Goal: Task Accomplishment & Management: Complete application form

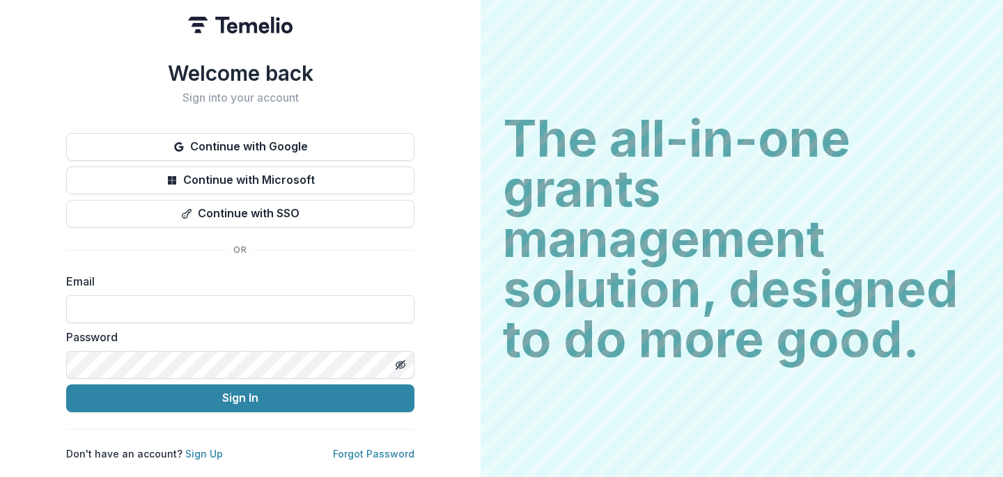
type input "**********"
click at [15, 268] on div "**********" at bounding box center [240, 238] width 480 height 477
click at [393, 446] on p "Forgot Password" at bounding box center [373, 453] width 81 height 15
click at [387, 448] on link "Forgot Password" at bounding box center [373, 454] width 81 height 12
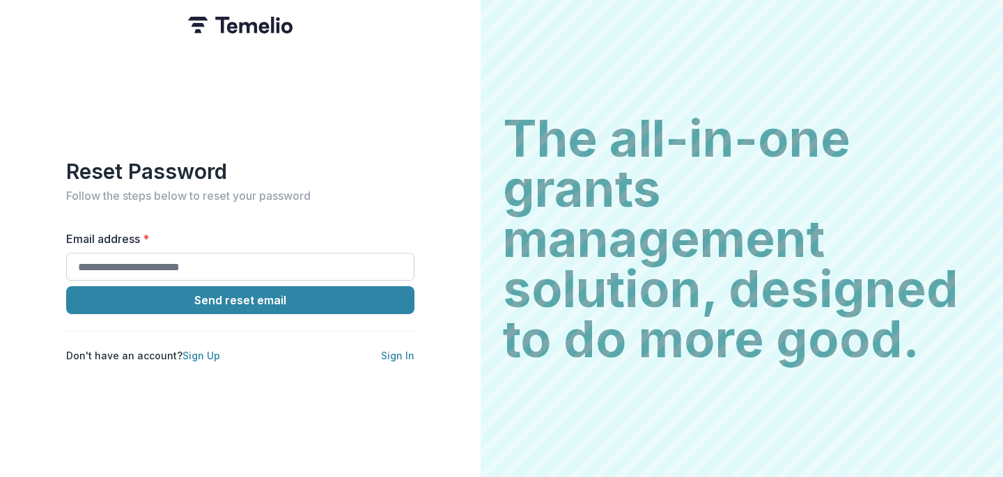
click at [136, 254] on input "Email address *" at bounding box center [240, 267] width 348 height 28
type input "**********"
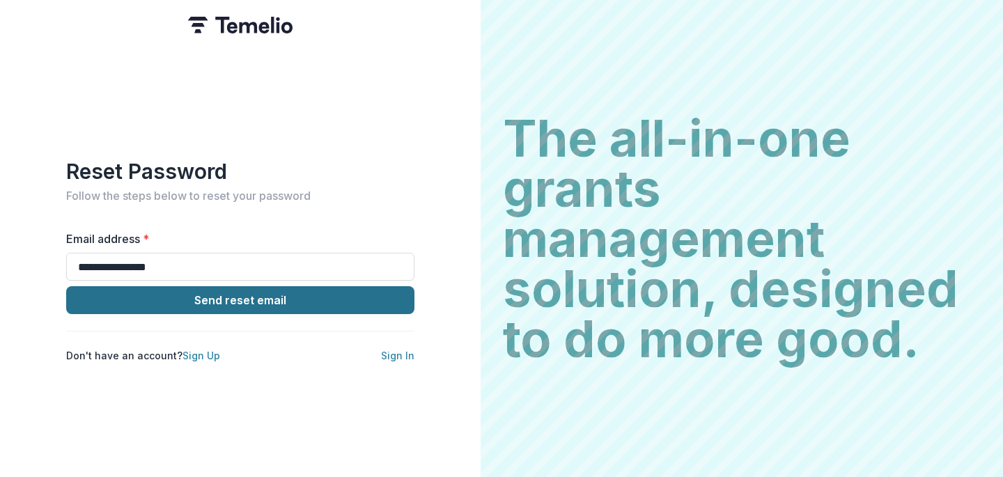
click at [232, 288] on button "Send reset email" at bounding box center [240, 300] width 348 height 28
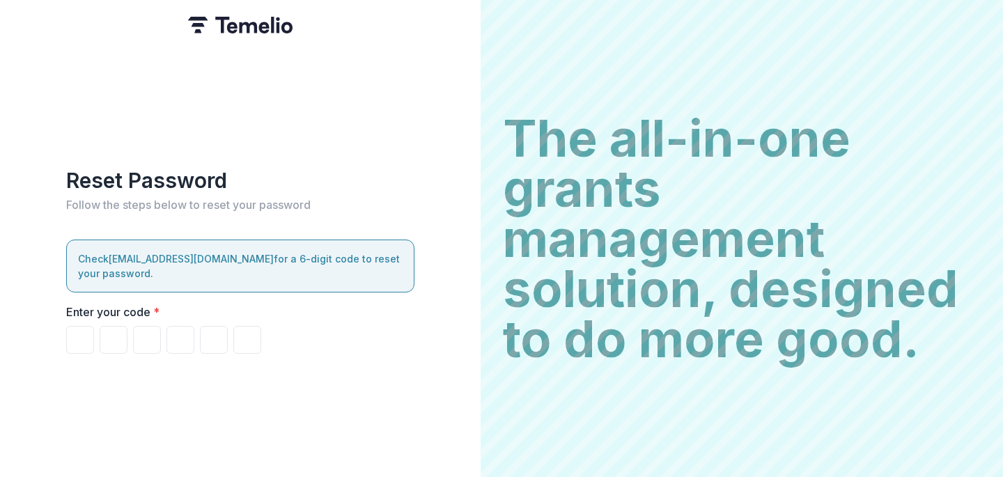
type input "*"
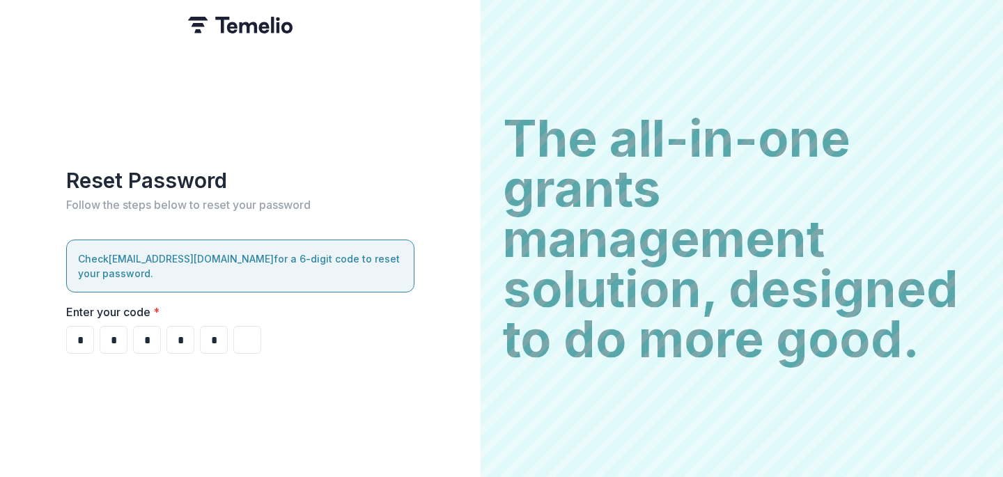
type input "*"
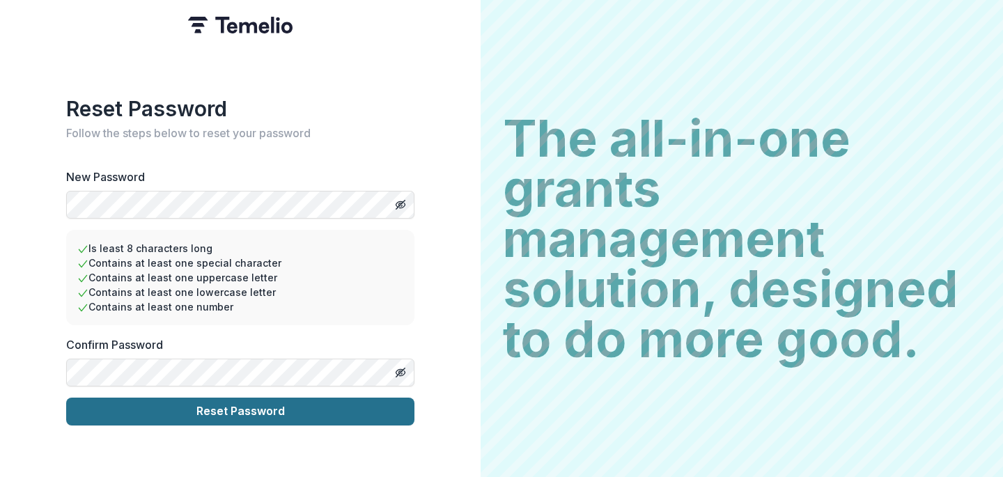
click at [261, 410] on button "Reset Password" at bounding box center [240, 412] width 348 height 28
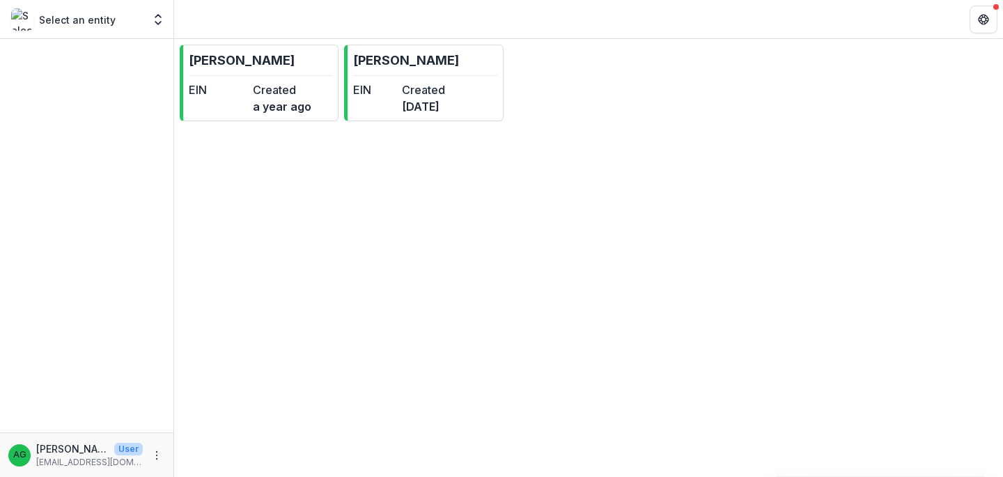
click at [159, 157] on div at bounding box center [86, 235] width 173 height 393
click at [396, 85] on dt "EIN" at bounding box center [374, 89] width 43 height 17
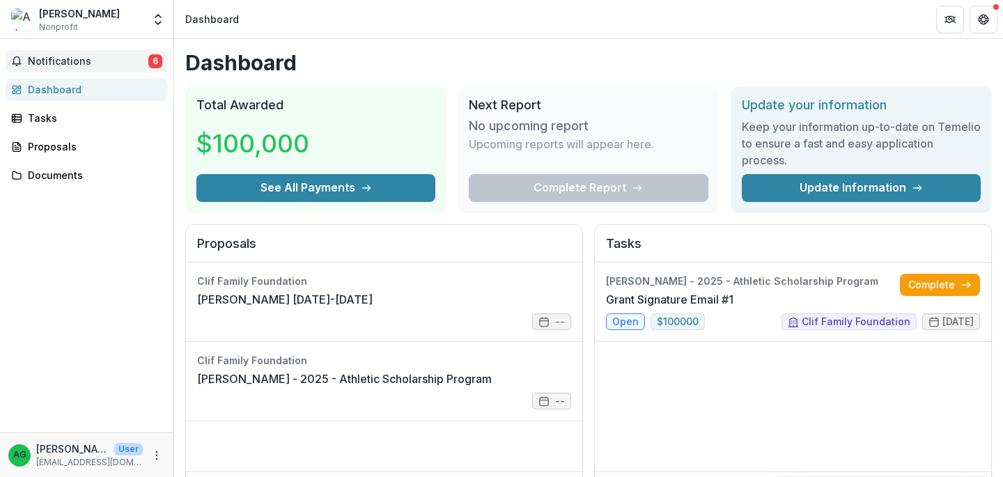
click at [72, 65] on span "Notifications" at bounding box center [88, 62] width 120 height 12
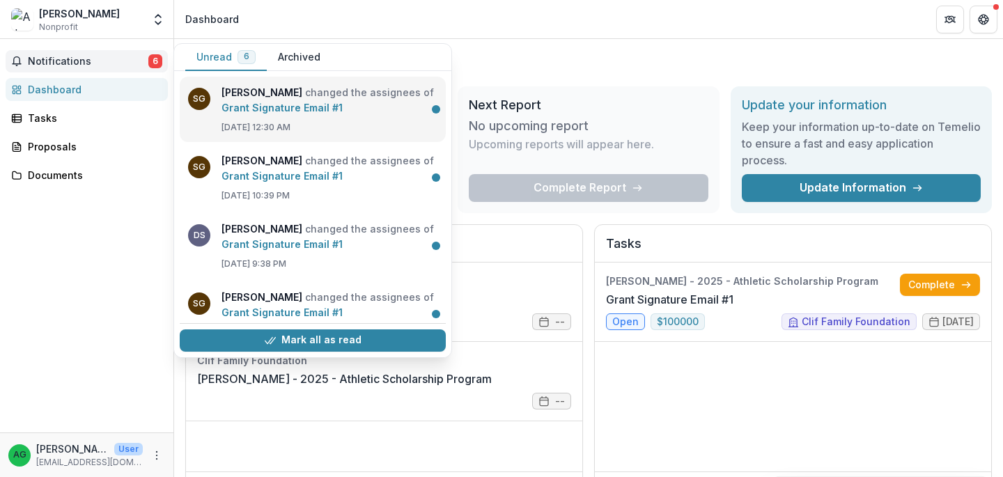
click at [299, 107] on link "Grant Signature Email #1" at bounding box center [281, 108] width 121 height 12
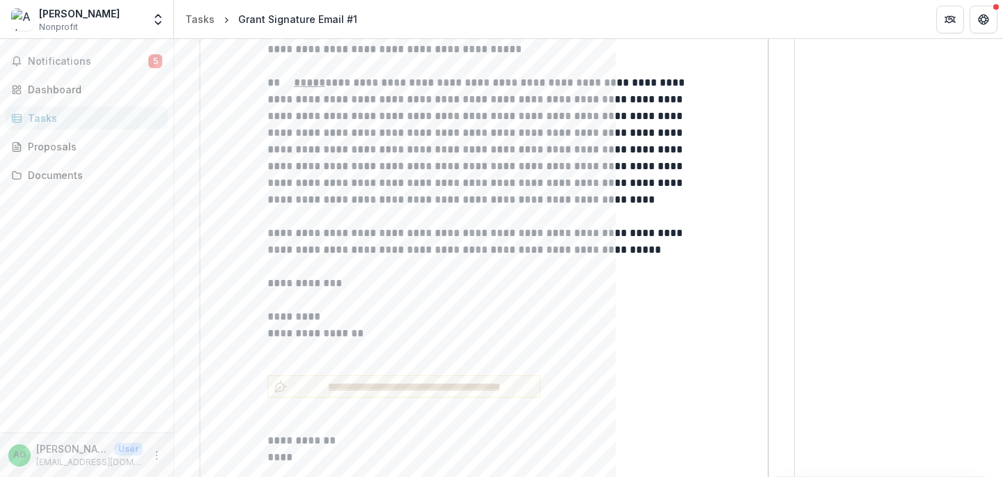
scroll to position [5930, 0]
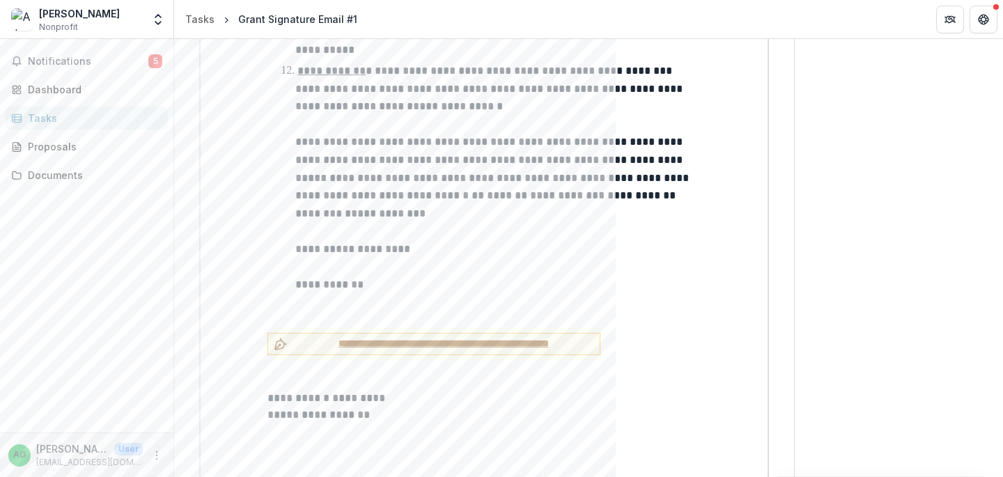
scroll to position [3256, 0]
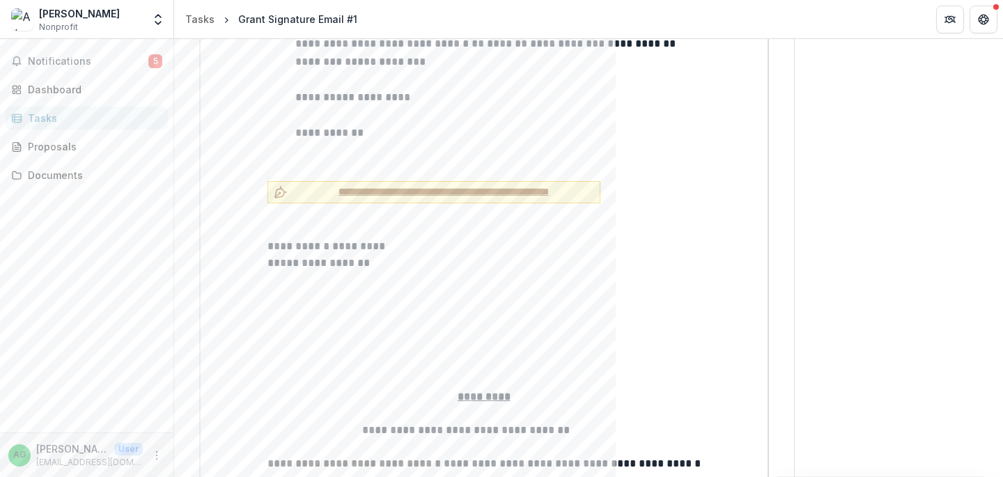
click at [331, 185] on span "**********" at bounding box center [443, 192] width 301 height 15
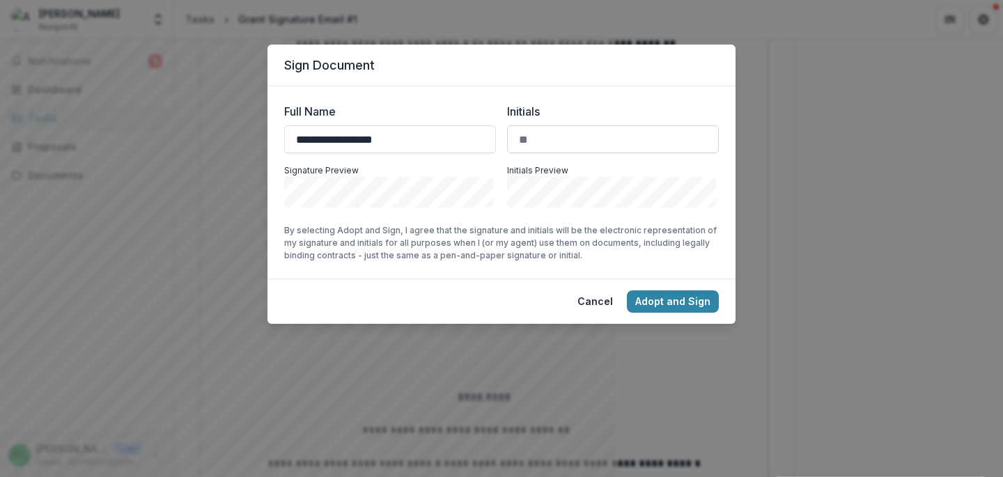
type input "**********"
click at [551, 130] on input "Initials" at bounding box center [613, 139] width 212 height 28
type input "**"
click at [654, 301] on button "Adopt and Sign" at bounding box center [673, 301] width 92 height 22
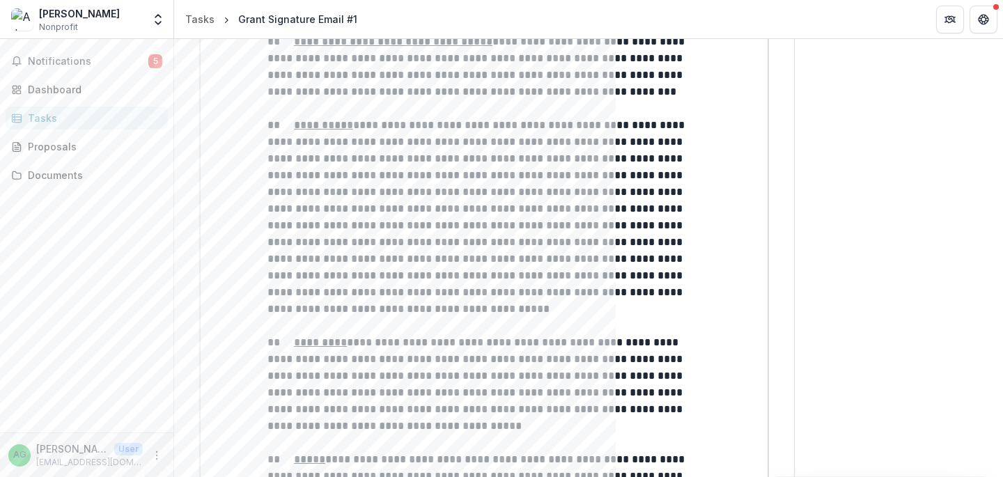
scroll to position [6082, 0]
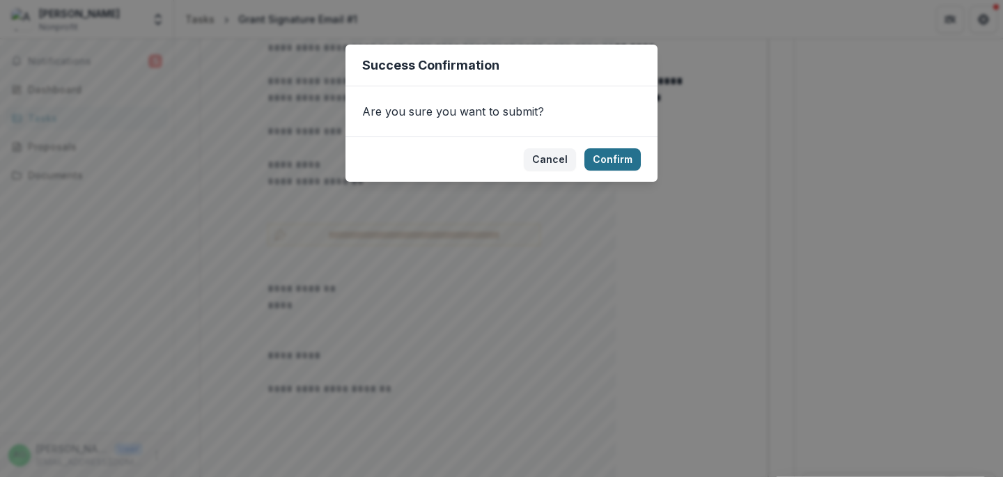
click at [608, 152] on button "Confirm" at bounding box center [612, 159] width 56 height 22
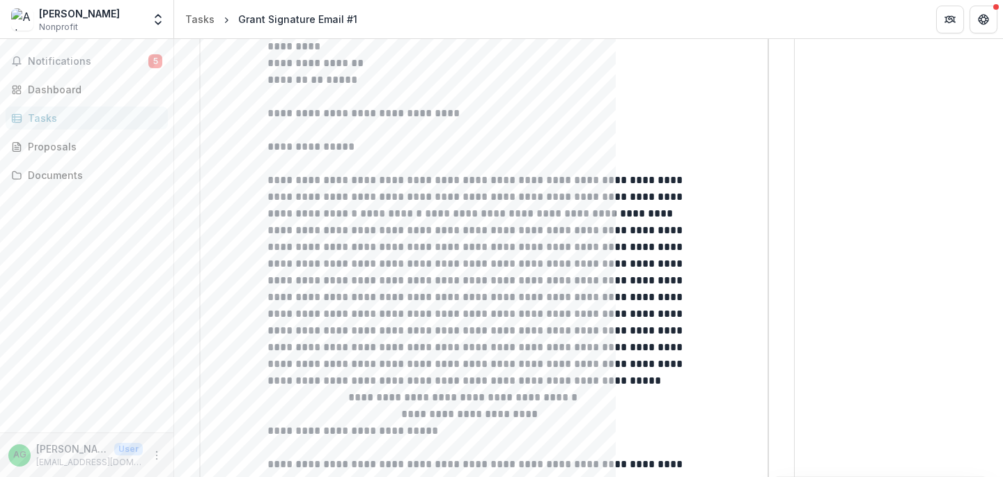
scroll to position [0, 0]
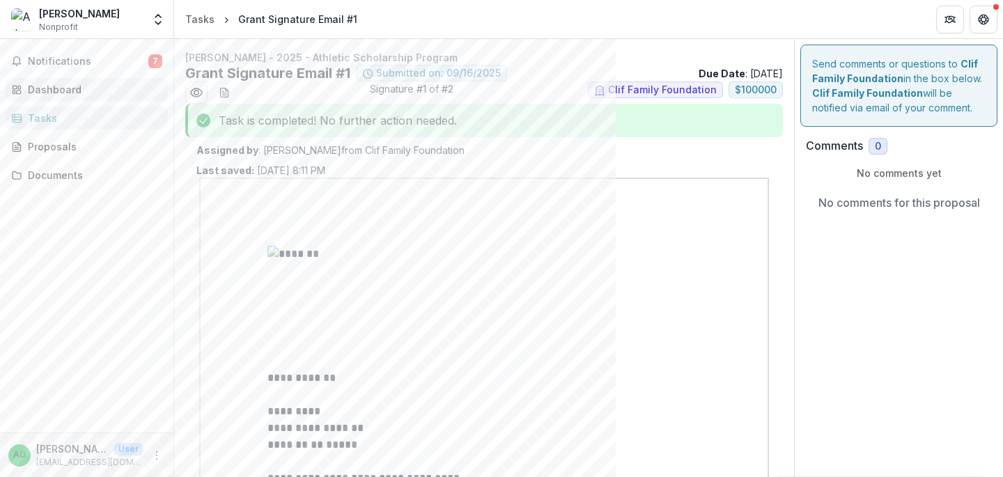
click at [58, 89] on div "Dashboard" at bounding box center [92, 89] width 129 height 15
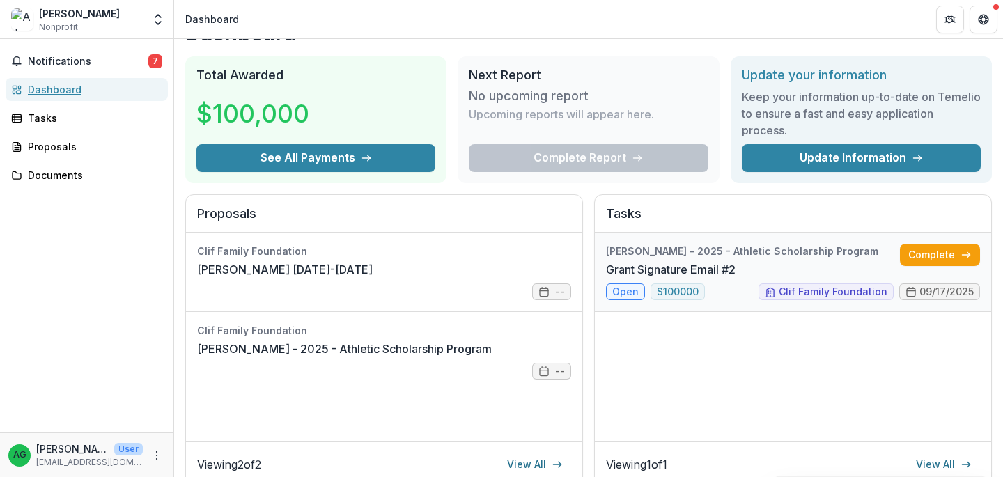
scroll to position [36, 0]
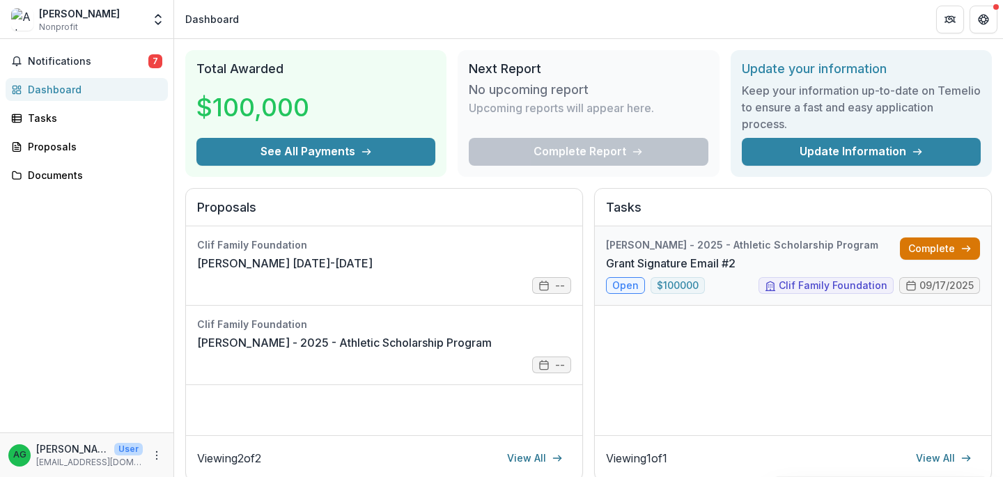
click at [927, 244] on link "Complete" at bounding box center [940, 248] width 80 height 22
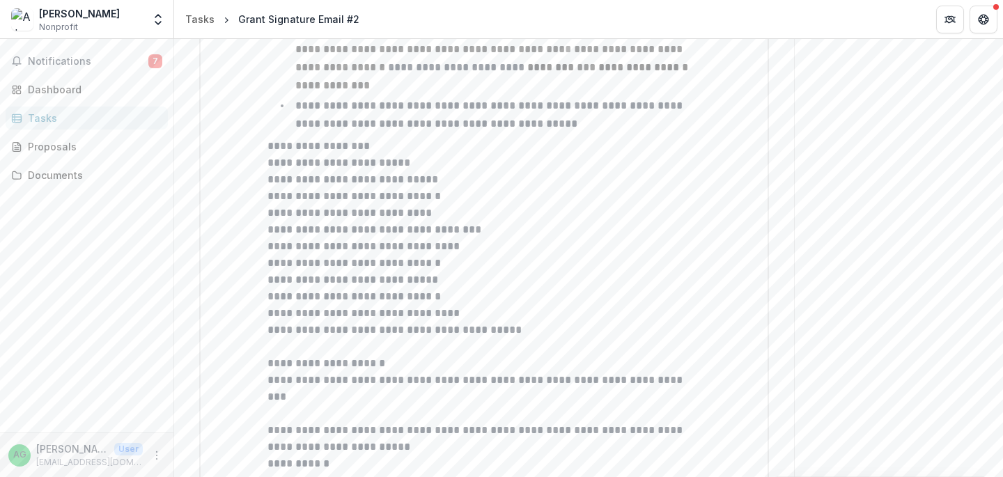
scroll to position [3713, 0]
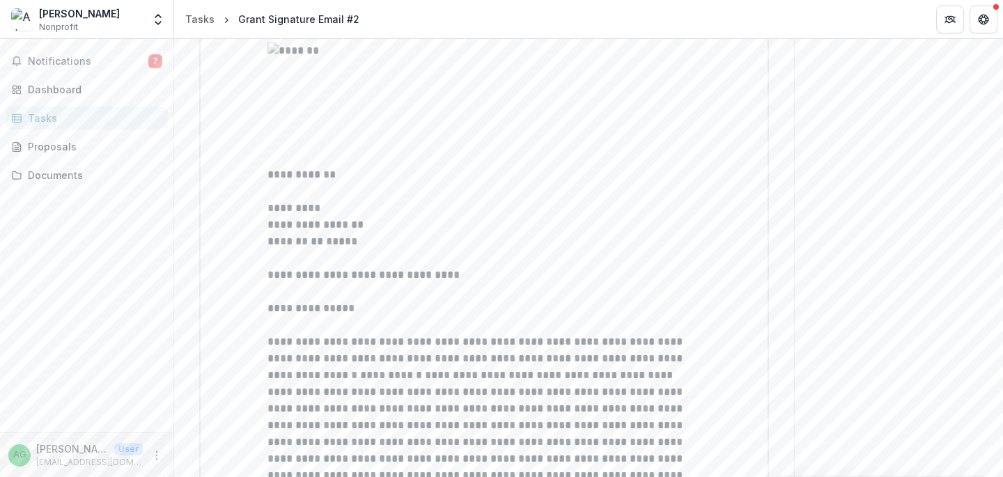
drag, startPoint x: 267, startPoint y: 100, endPoint x: 372, endPoint y: 136, distance: 111.2
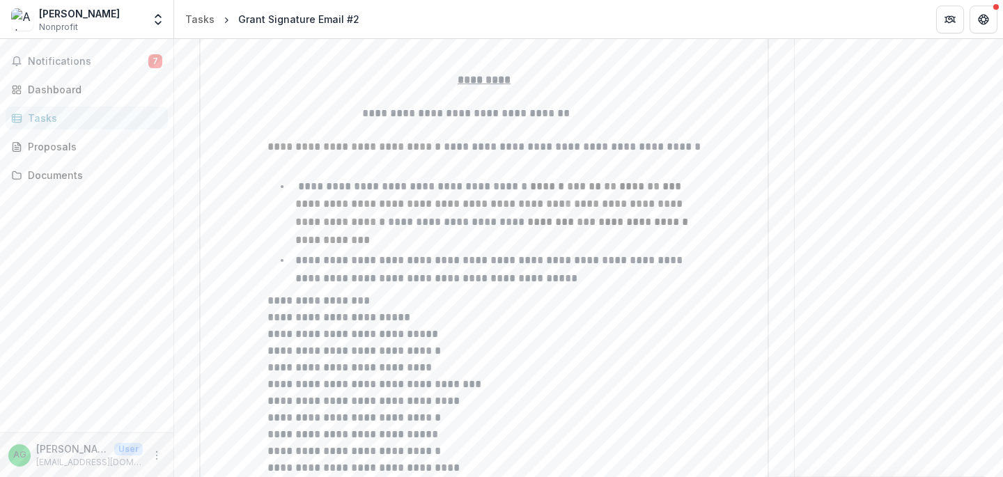
scroll to position [170, 0]
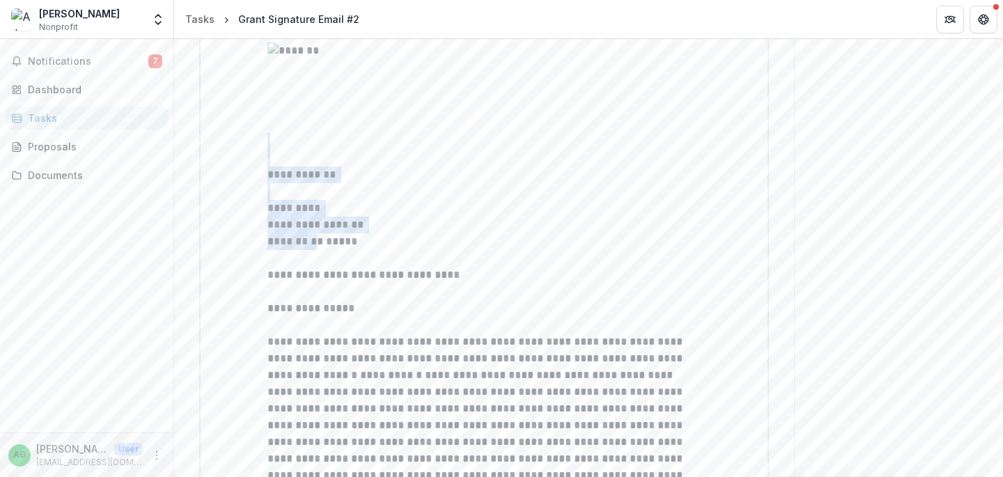
drag, startPoint x: 265, startPoint y: 224, endPoint x: 321, endPoint y: 242, distance: 59.0
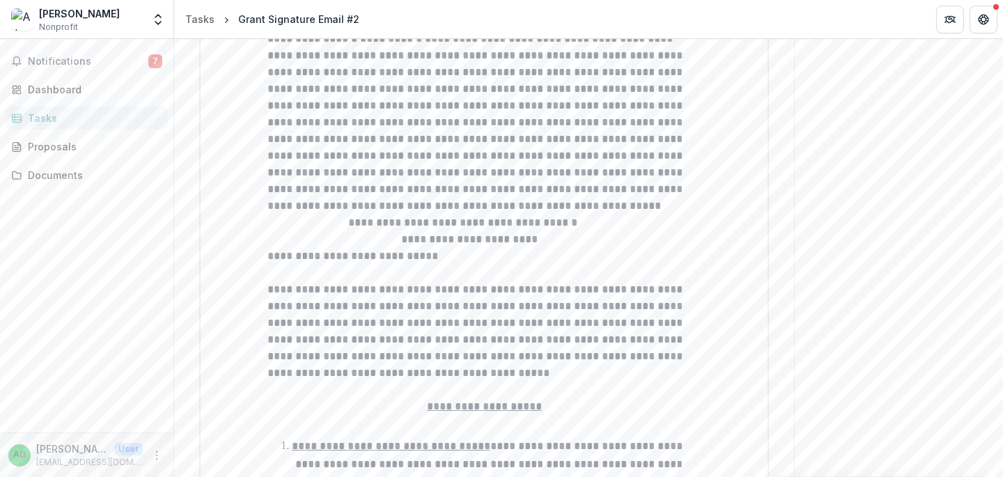
scroll to position [366, 0]
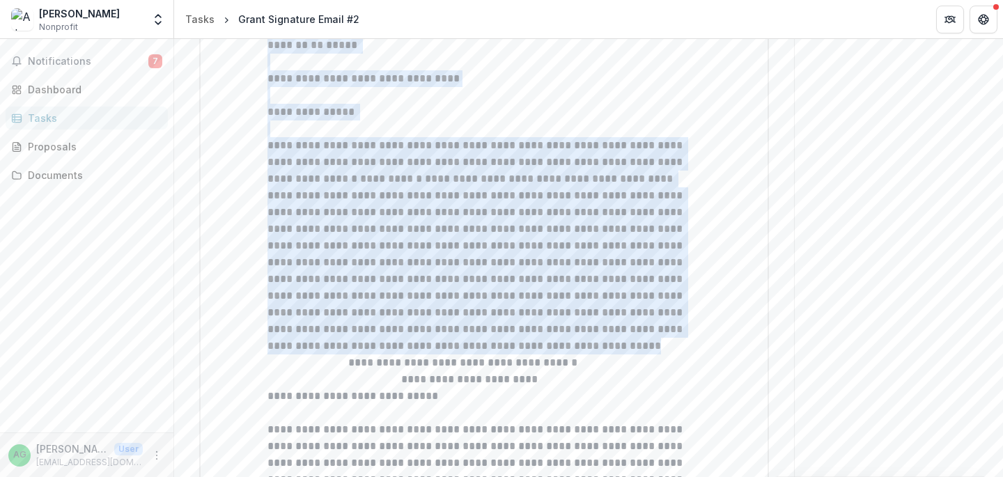
drag, startPoint x: 363, startPoint y: 333, endPoint x: 430, endPoint y: 347, distance: 68.4
click at [430, 347] on p "**********" at bounding box center [483, 245] width 433 height 217
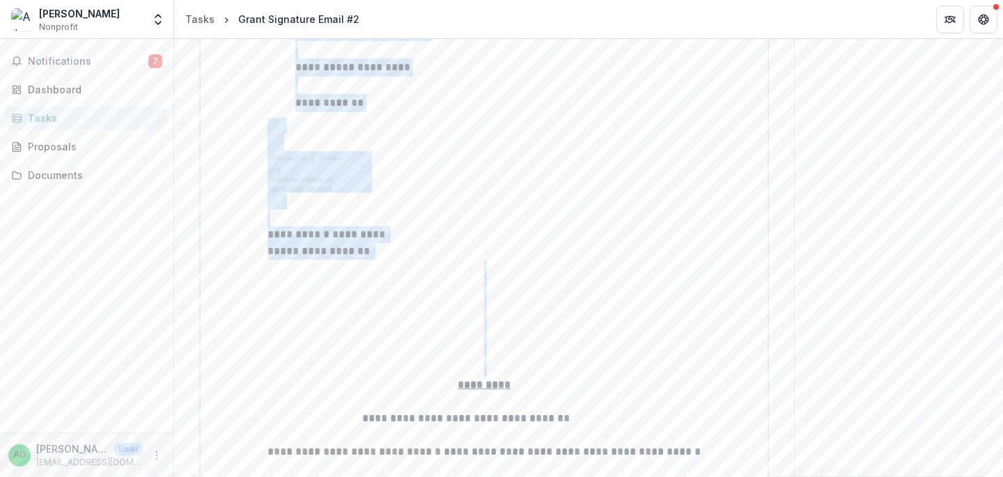
drag, startPoint x: 447, startPoint y: 420, endPoint x: 513, endPoint y: 288, distance: 147.9
click at [513, 295] on div "**********" at bounding box center [483, 111] width 433 height 6368
click at [513, 343] on p at bounding box center [483, 351] width 433 height 17
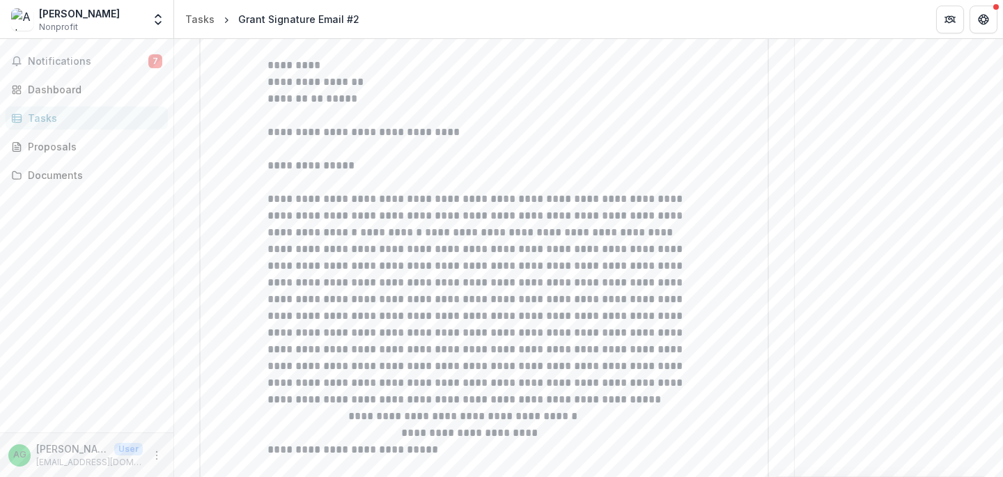
scroll to position [0, 0]
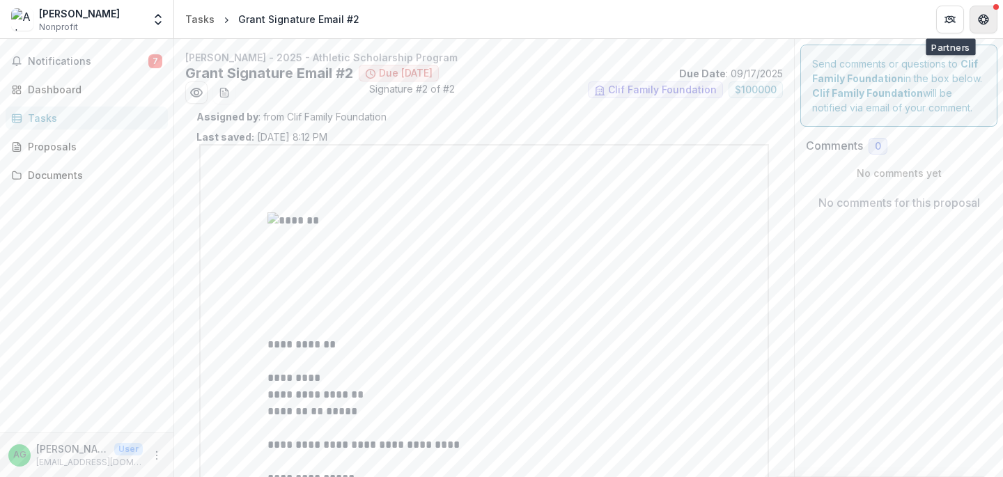
click at [982, 15] on icon "Get Help" at bounding box center [983, 16] width 3 height 3
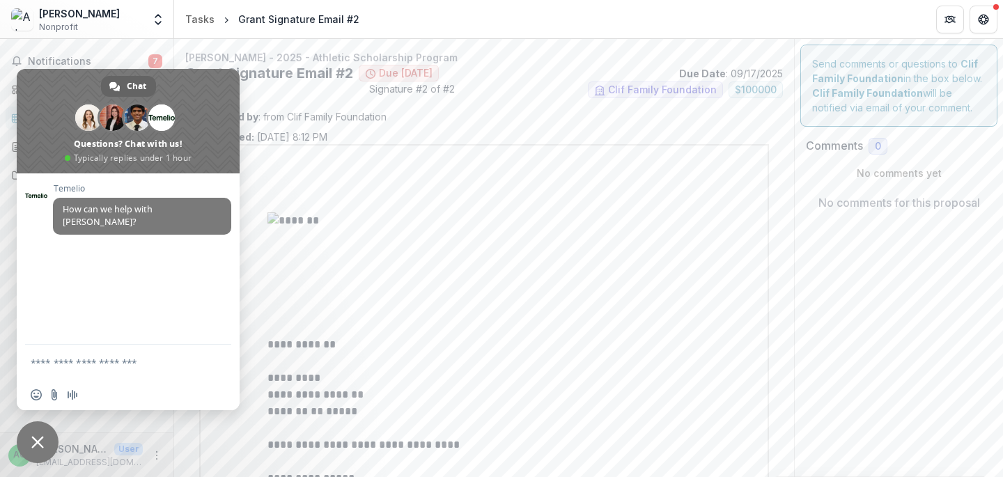
click at [866, 15] on header "Tasks Grant Signature Email #2" at bounding box center [588, 19] width 829 height 38
click at [30, 440] on span "Close chat" at bounding box center [38, 442] width 42 height 42
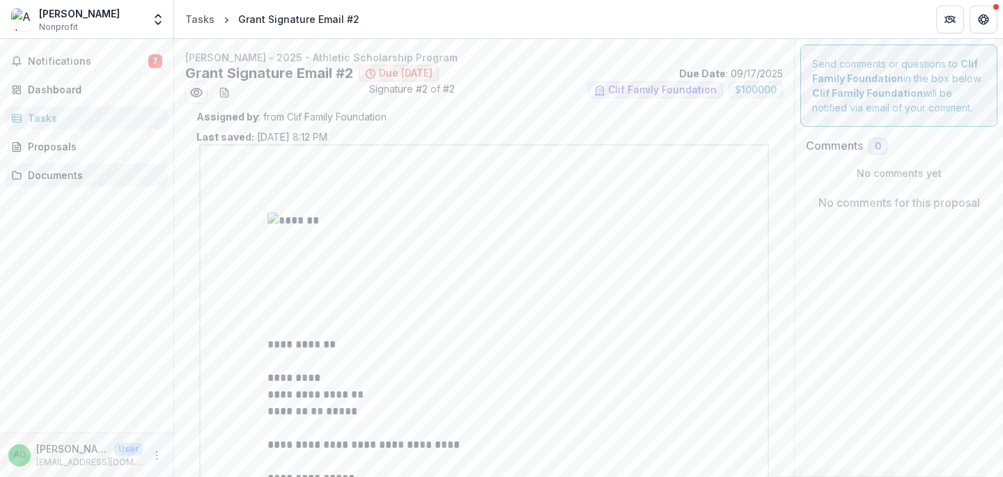
click at [42, 175] on div "Documents" at bounding box center [92, 175] width 129 height 15
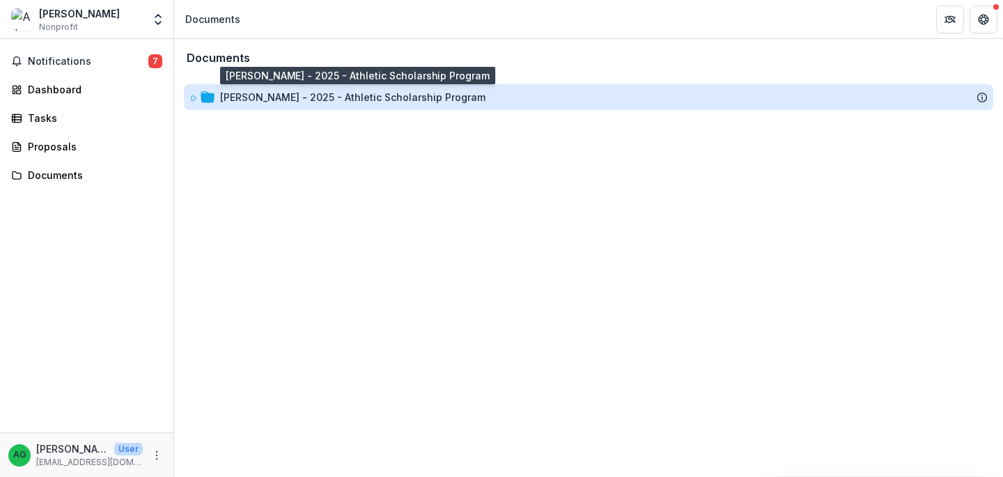
click at [280, 103] on div "[PERSON_NAME] - 2025 - Athletic Scholarship Program" at bounding box center [352, 97] width 265 height 15
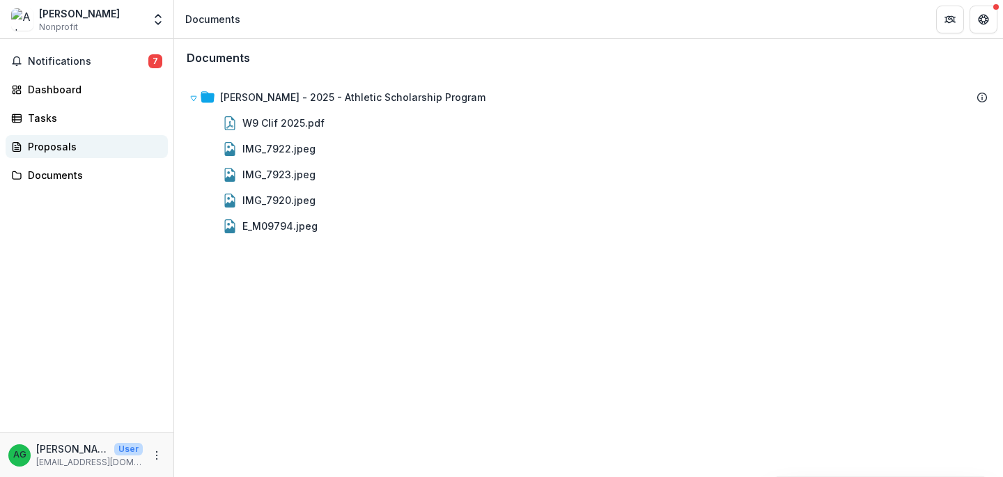
click at [64, 151] on div "Proposals" at bounding box center [92, 146] width 129 height 15
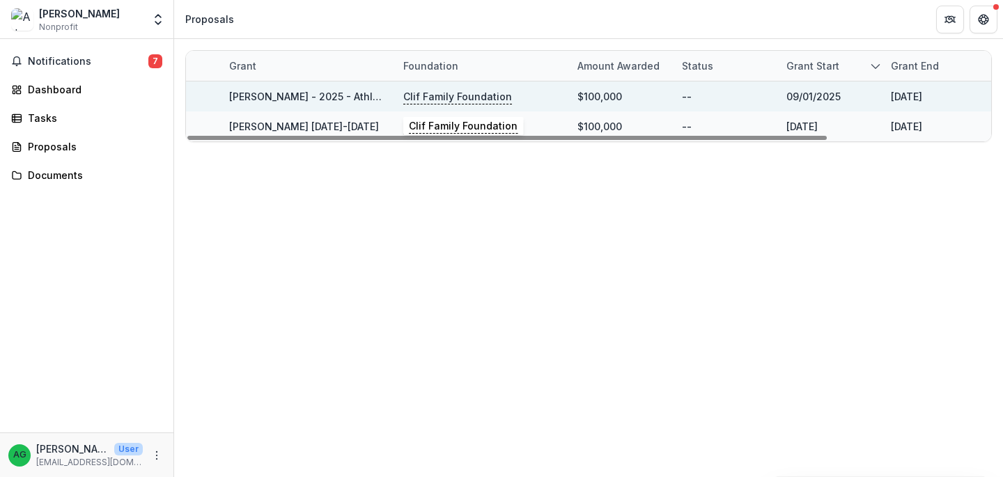
click at [446, 98] on p "Clif Family Foundation" at bounding box center [457, 96] width 109 height 15
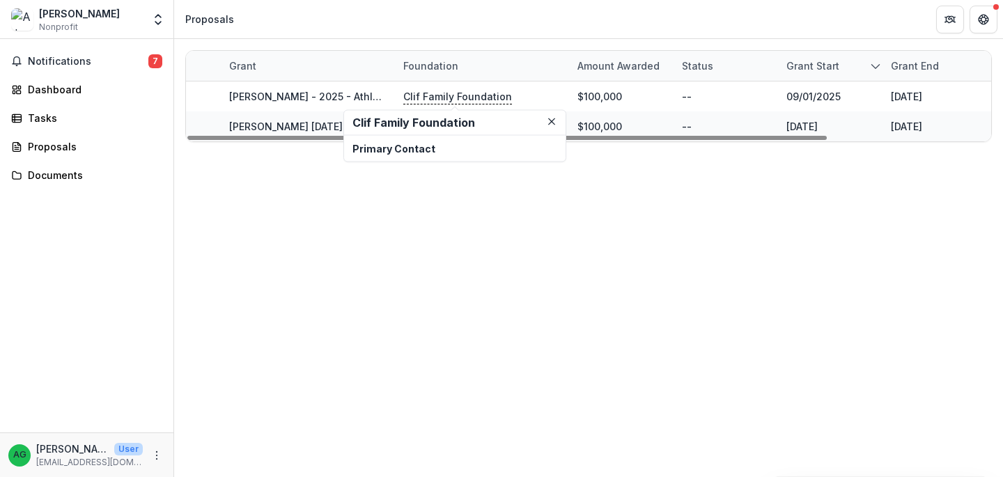
click at [441, 125] on h2 "Clif Family Foundation" at bounding box center [454, 122] width 205 height 13
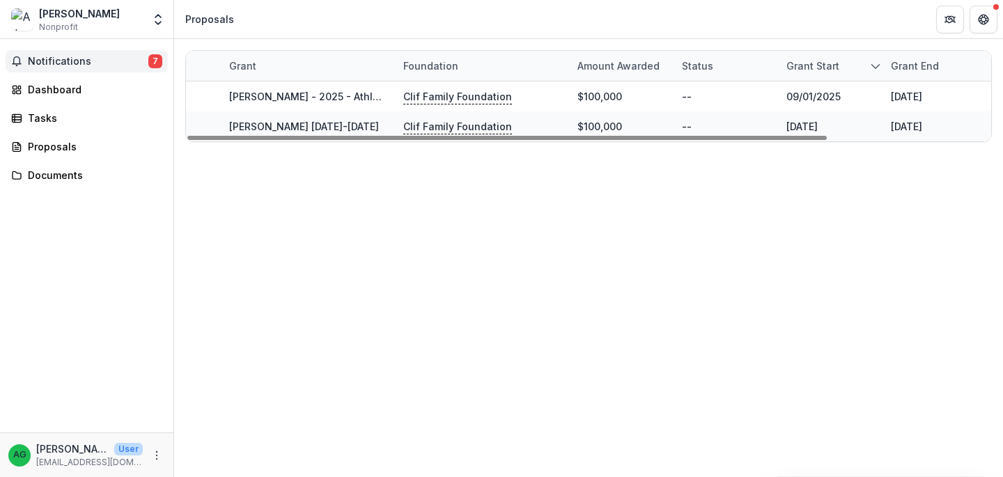
click at [45, 68] on button "Notifications 7" at bounding box center [87, 61] width 162 height 22
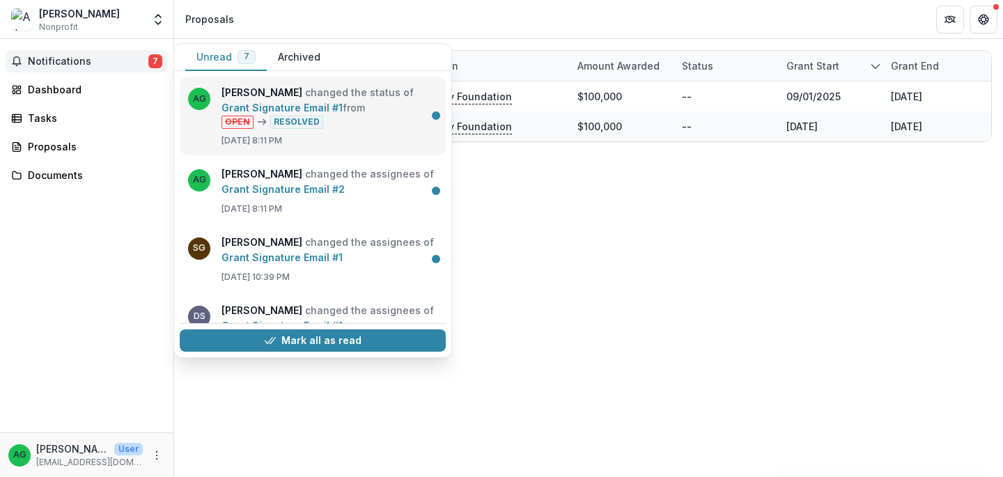
click at [285, 102] on link "Grant Signature Email #1" at bounding box center [281, 108] width 121 height 12
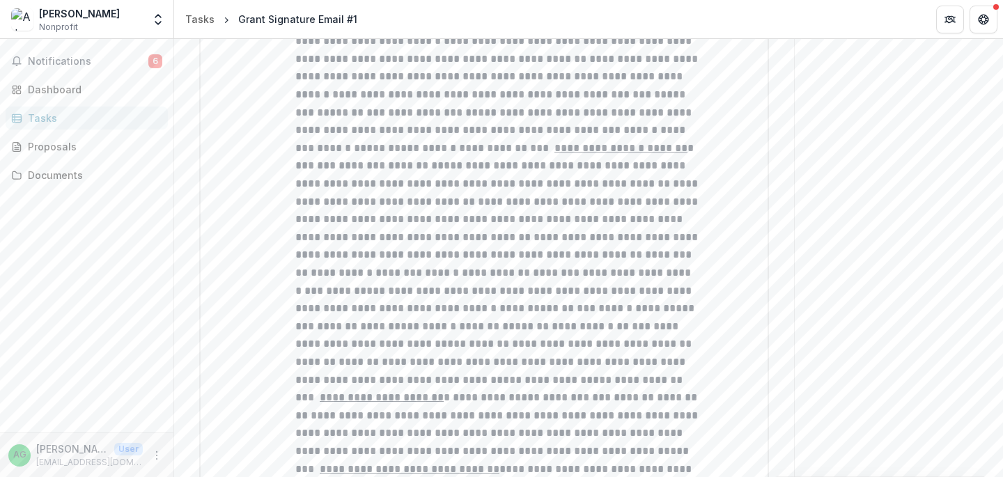
scroll to position [203, 0]
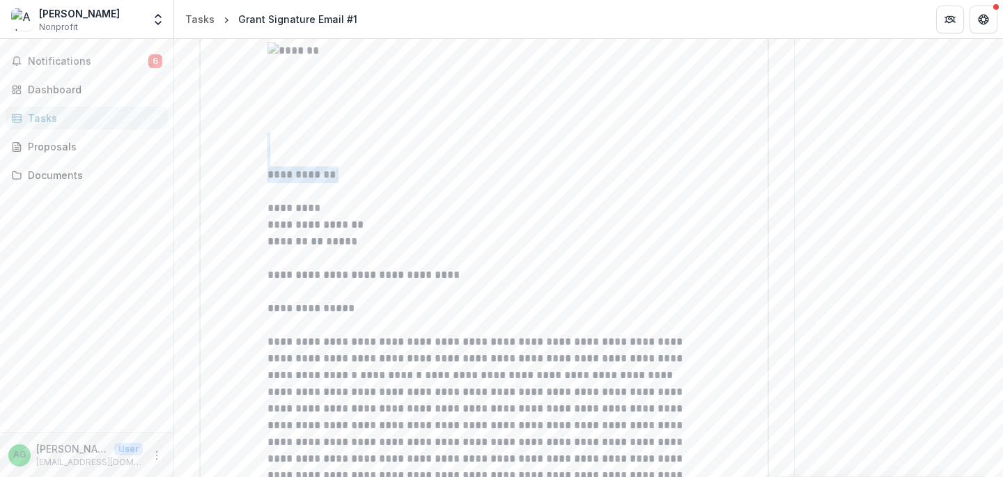
drag, startPoint x: 381, startPoint y: 183, endPoint x: 407, endPoint y: 183, distance: 26.5
click at [375, 274] on span "**********" at bounding box center [363, 274] width 192 height 10
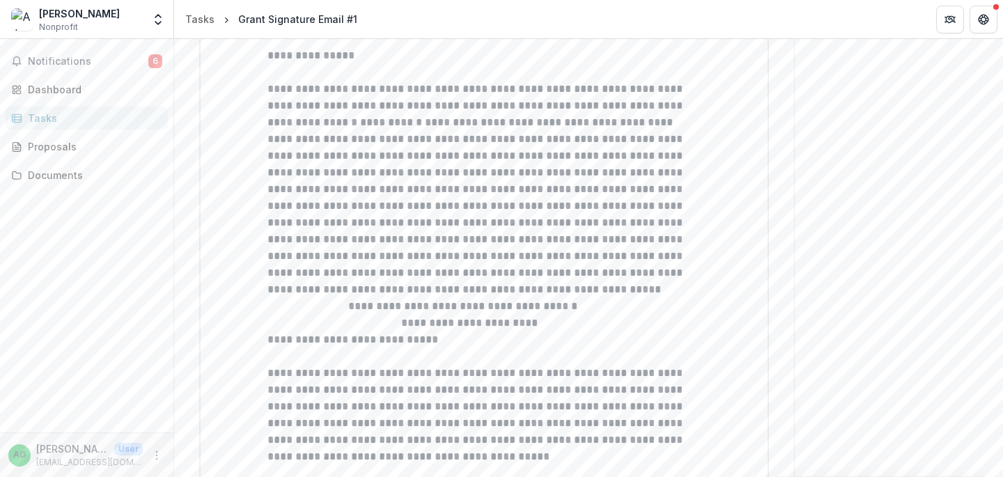
scroll to position [0, 0]
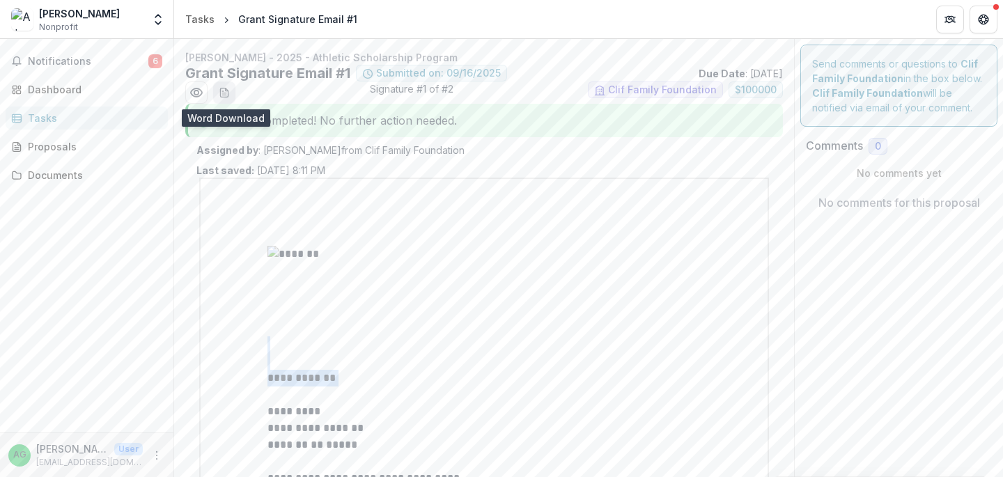
click at [223, 91] on line "download-word-button" at bounding box center [222, 91] width 1 height 0
click at [86, 60] on span "Notifications" at bounding box center [88, 62] width 120 height 12
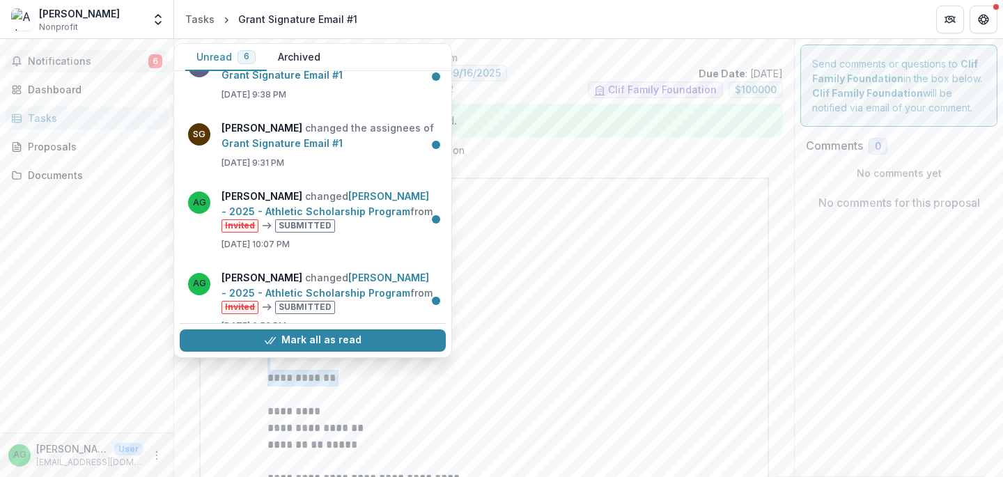
scroll to position [171, 0]
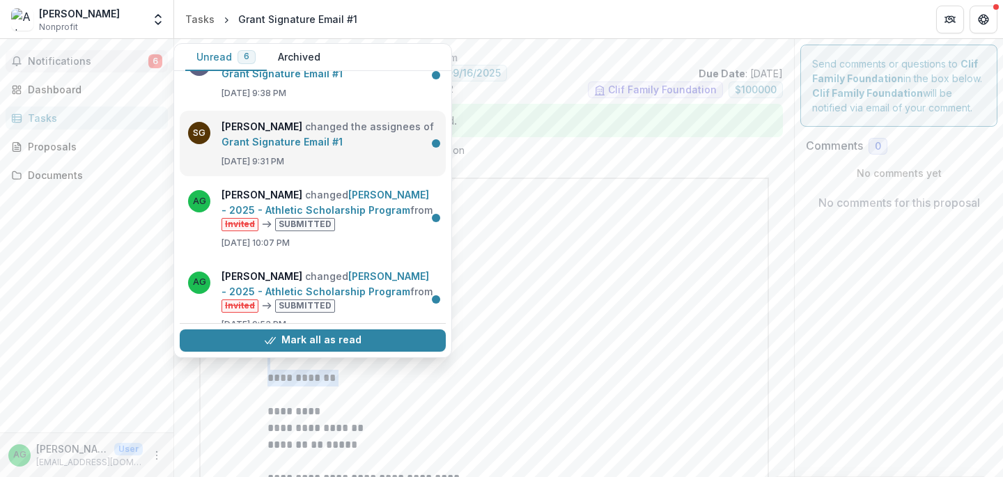
click at [278, 145] on link "Grant Signature Email #1" at bounding box center [281, 142] width 121 height 12
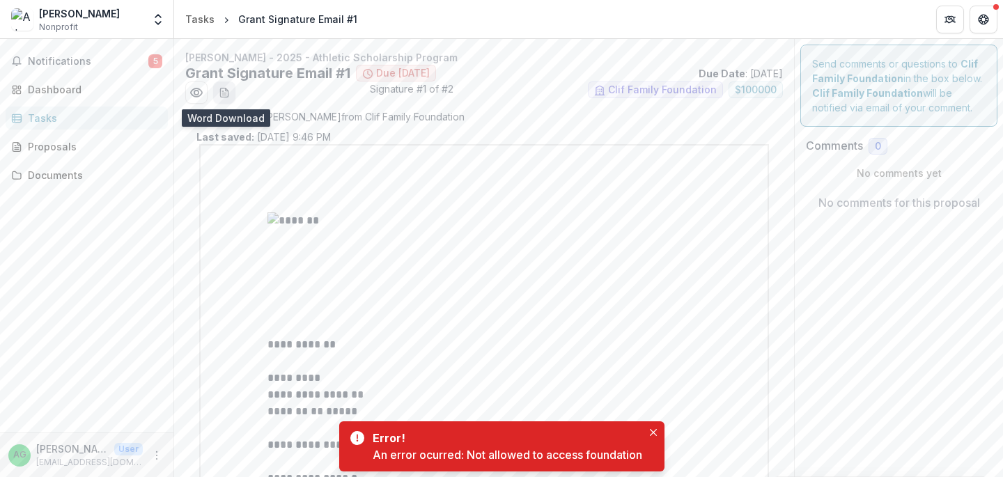
click at [227, 88] on icon "download-word-button" at bounding box center [224, 92] width 11 height 11
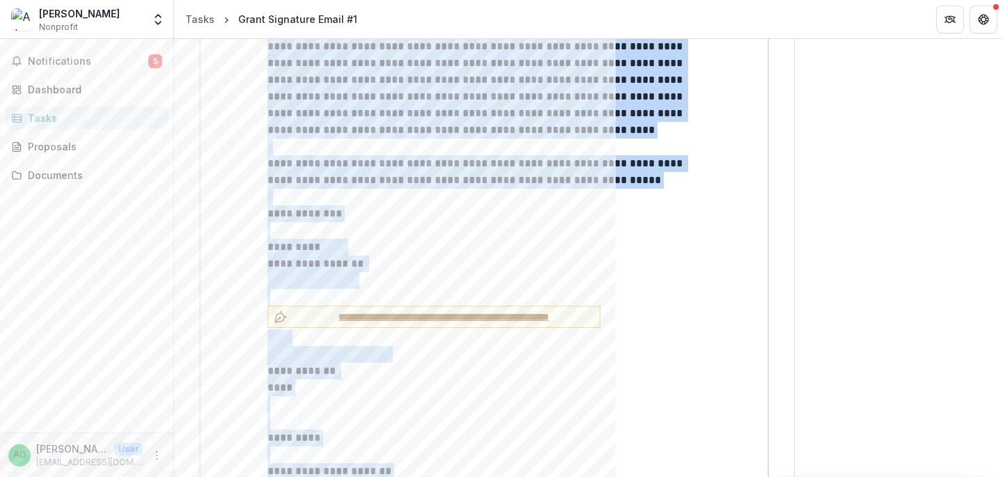
scroll to position [6088, 0]
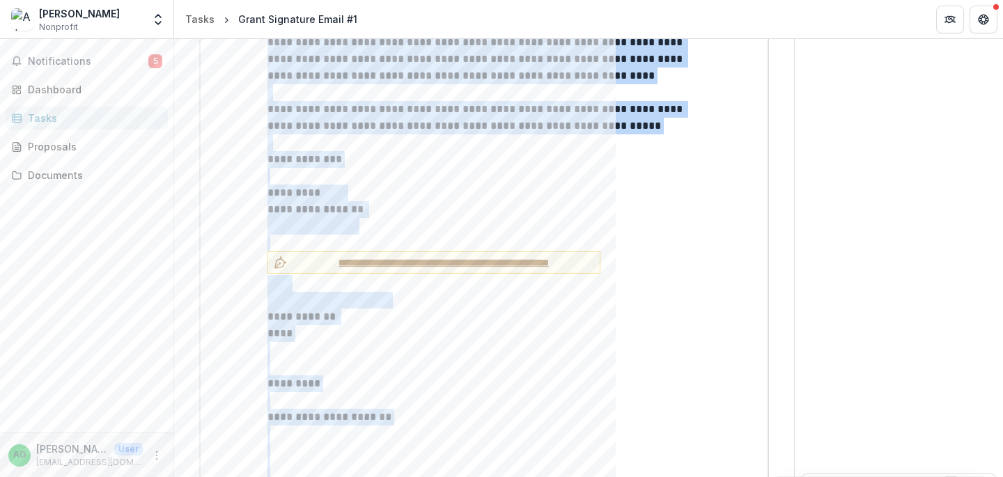
copy div "**********"
drag, startPoint x: 234, startPoint y: 203, endPoint x: 363, endPoint y: 446, distance: 275.0
